Goal: Task Accomplishment & Management: Manage account settings

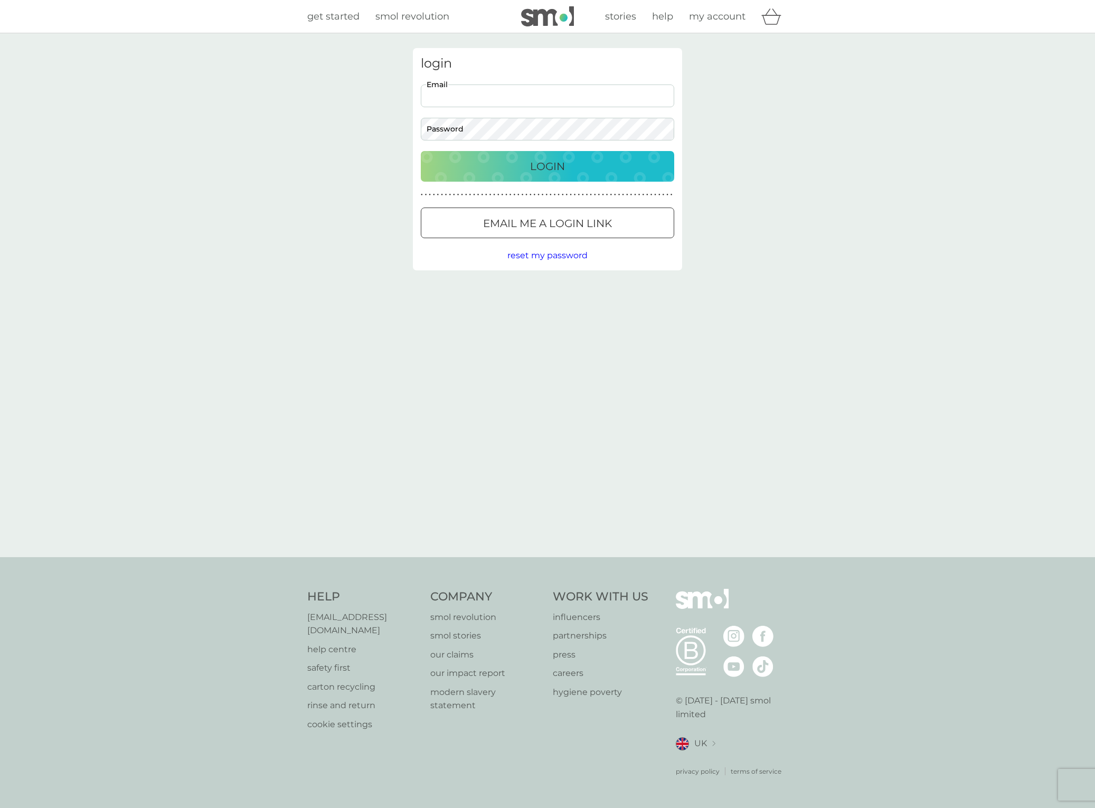
type input "[PERSON_NAME][EMAIL_ADDRESS][PERSON_NAME][DOMAIN_NAME]"
click at [572, 165] on div "Login" at bounding box center [547, 166] width 232 height 17
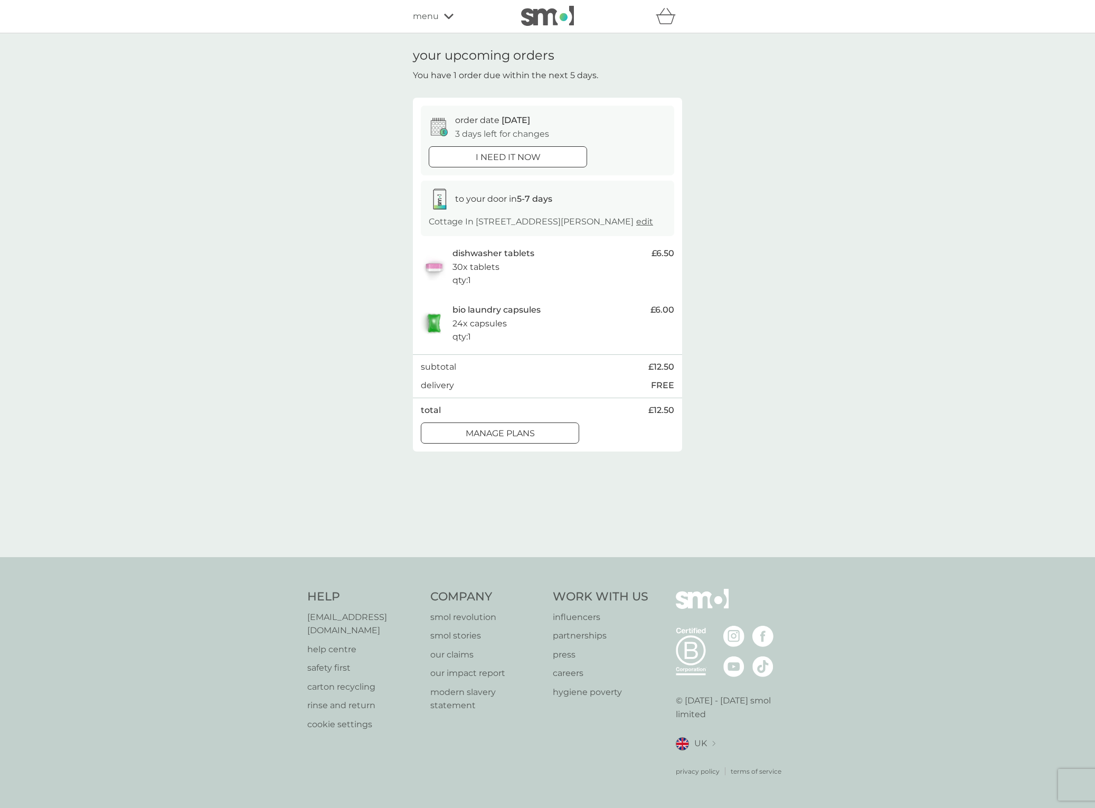
click at [496, 439] on div at bounding box center [500, 433] width 38 height 11
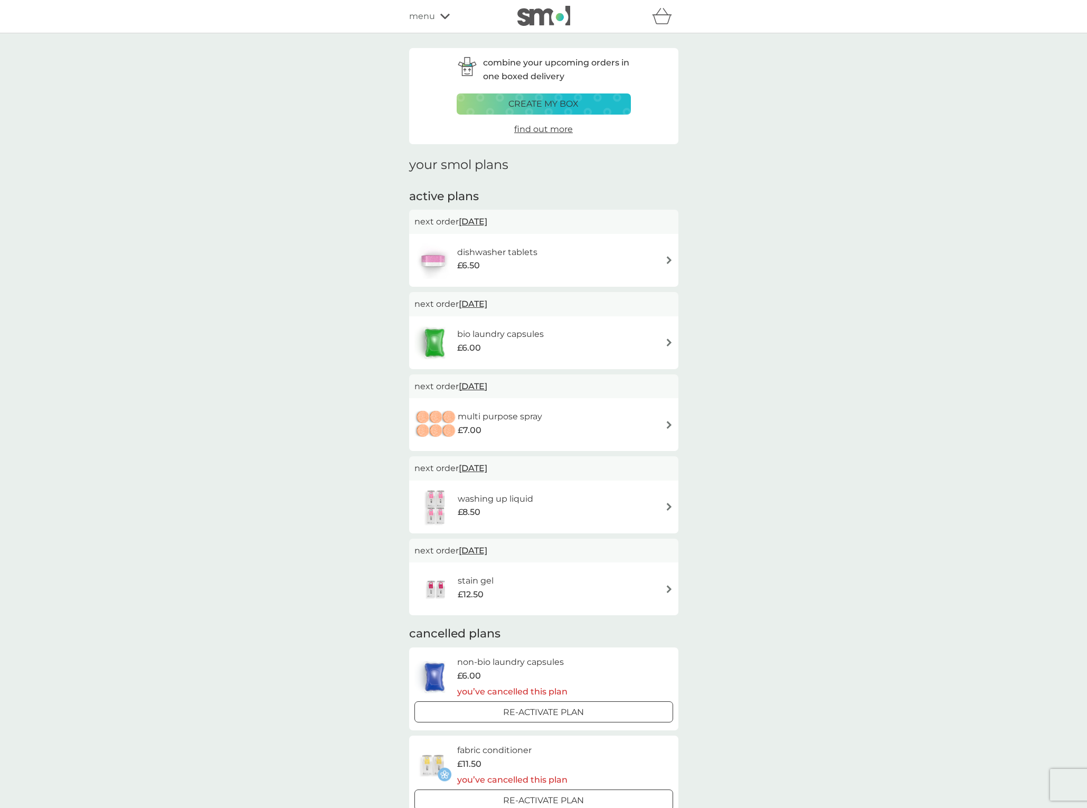
click at [641, 344] on div "bio laundry capsules £6.00" at bounding box center [543, 342] width 259 height 37
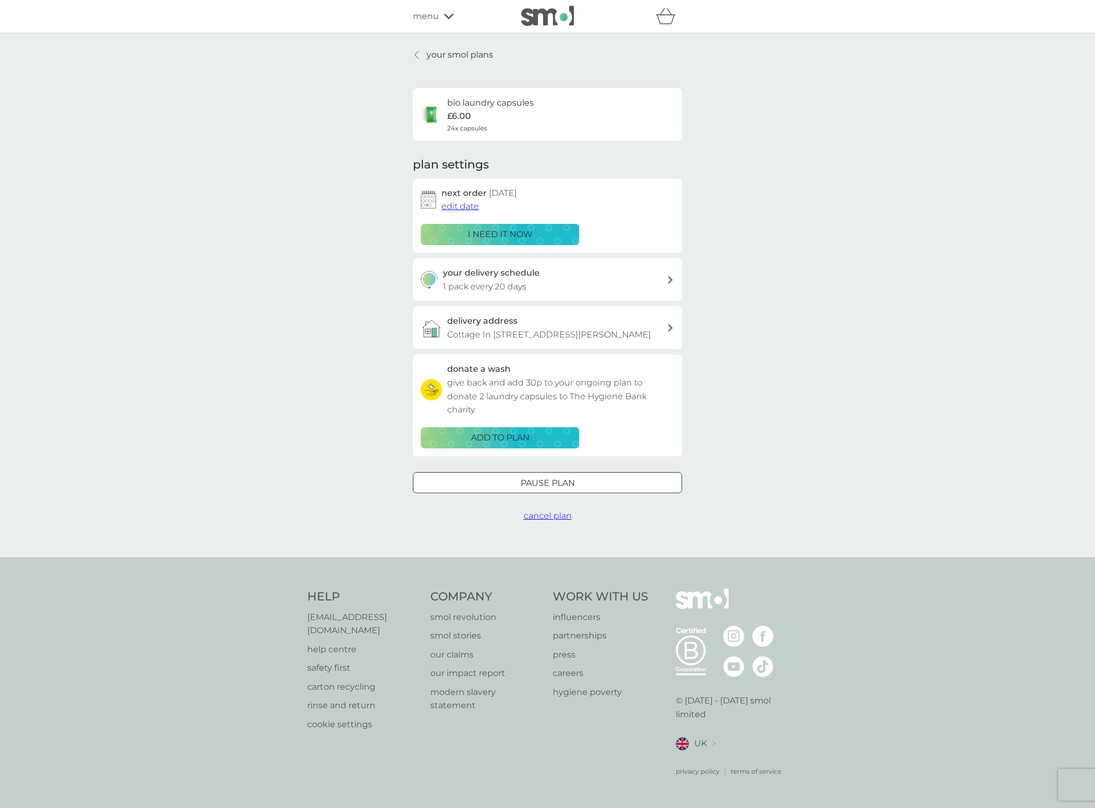
click at [457, 205] on span "edit date" at bounding box center [459, 206] width 37 height 10
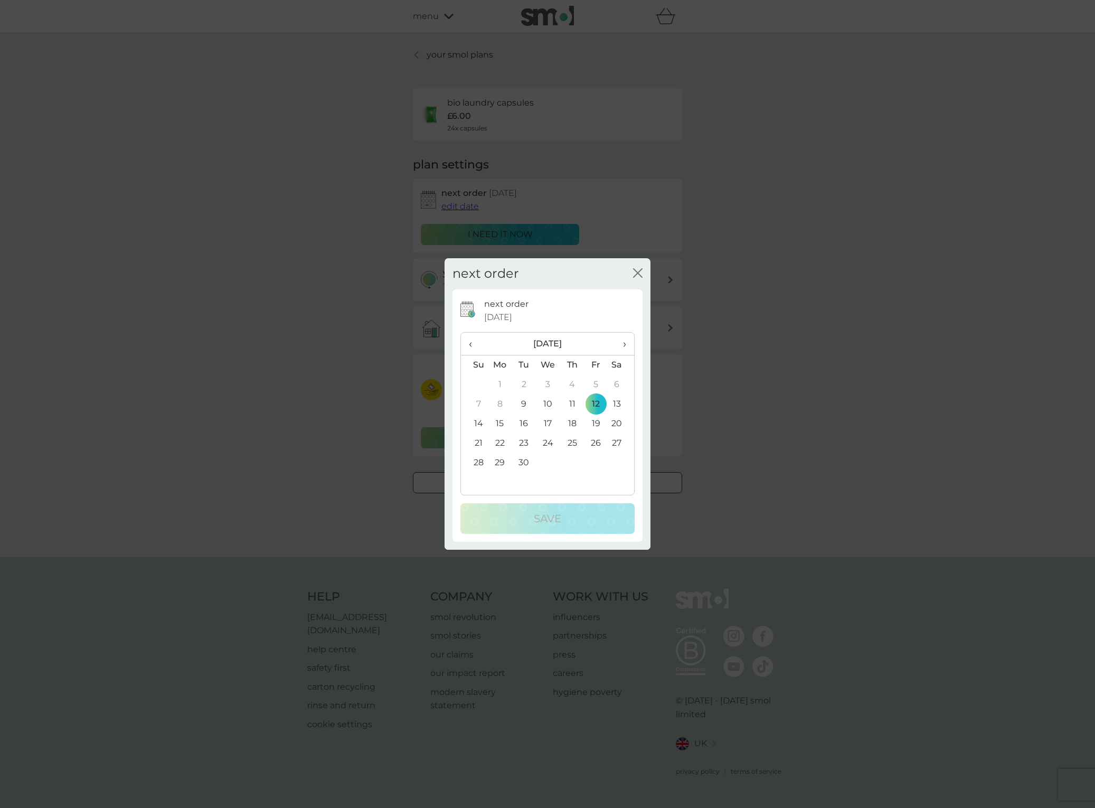
click at [592, 444] on td "26" at bounding box center [596, 443] width 24 height 20
click at [499, 466] on td "29" at bounding box center [500, 463] width 24 height 20
click at [544, 515] on p "Save" at bounding box center [547, 518] width 27 height 17
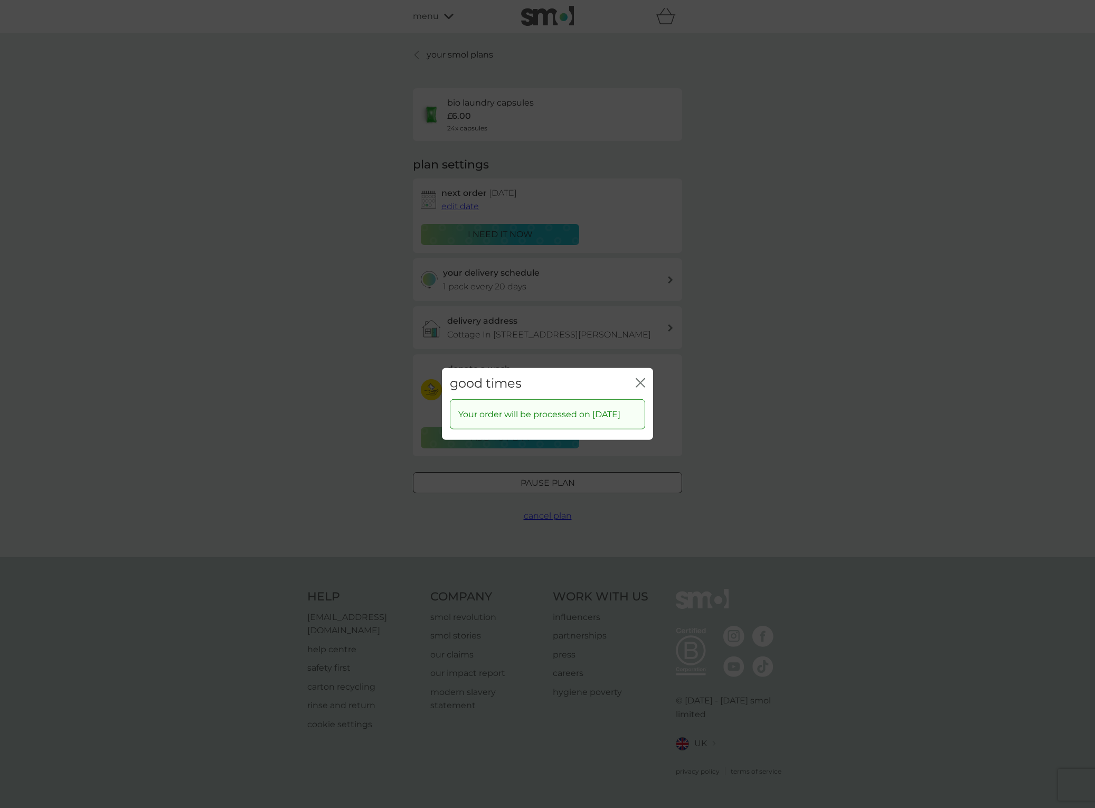
click at [637, 378] on icon "close" at bounding box center [640, 383] width 10 height 10
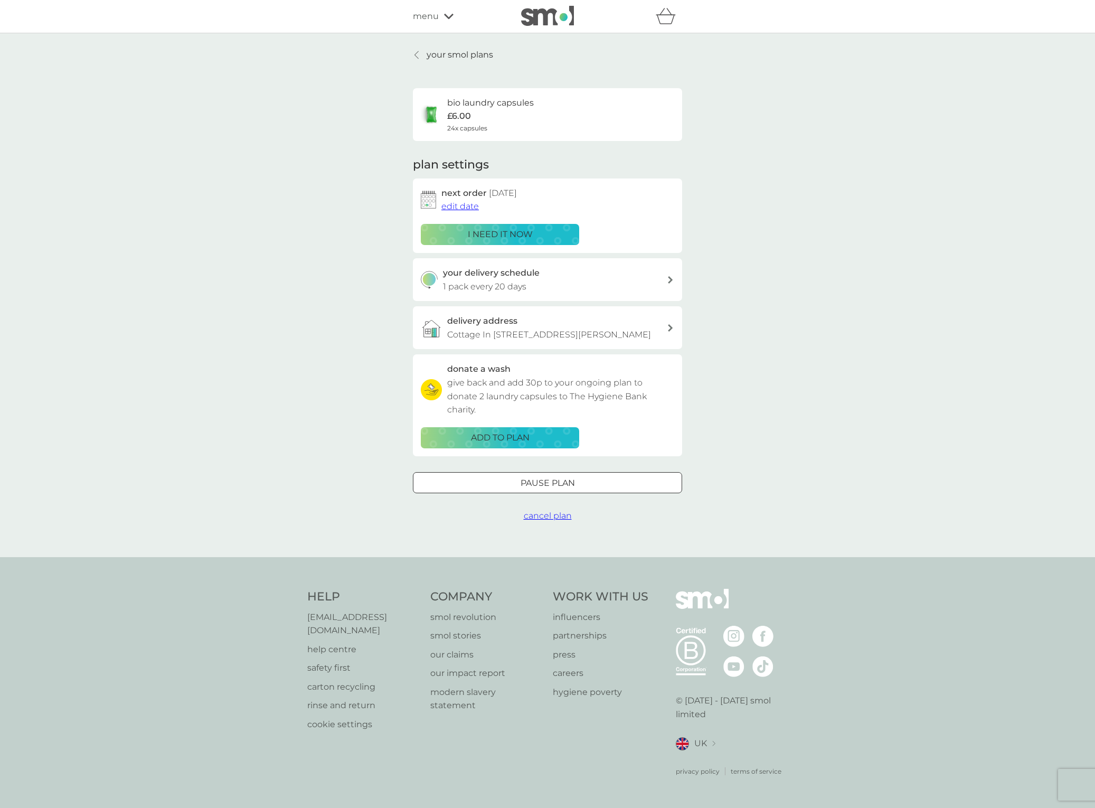
click at [469, 52] on p "your smol plans" at bounding box center [459, 55] width 67 height 14
